Goal: Task Accomplishment & Management: Use online tool/utility

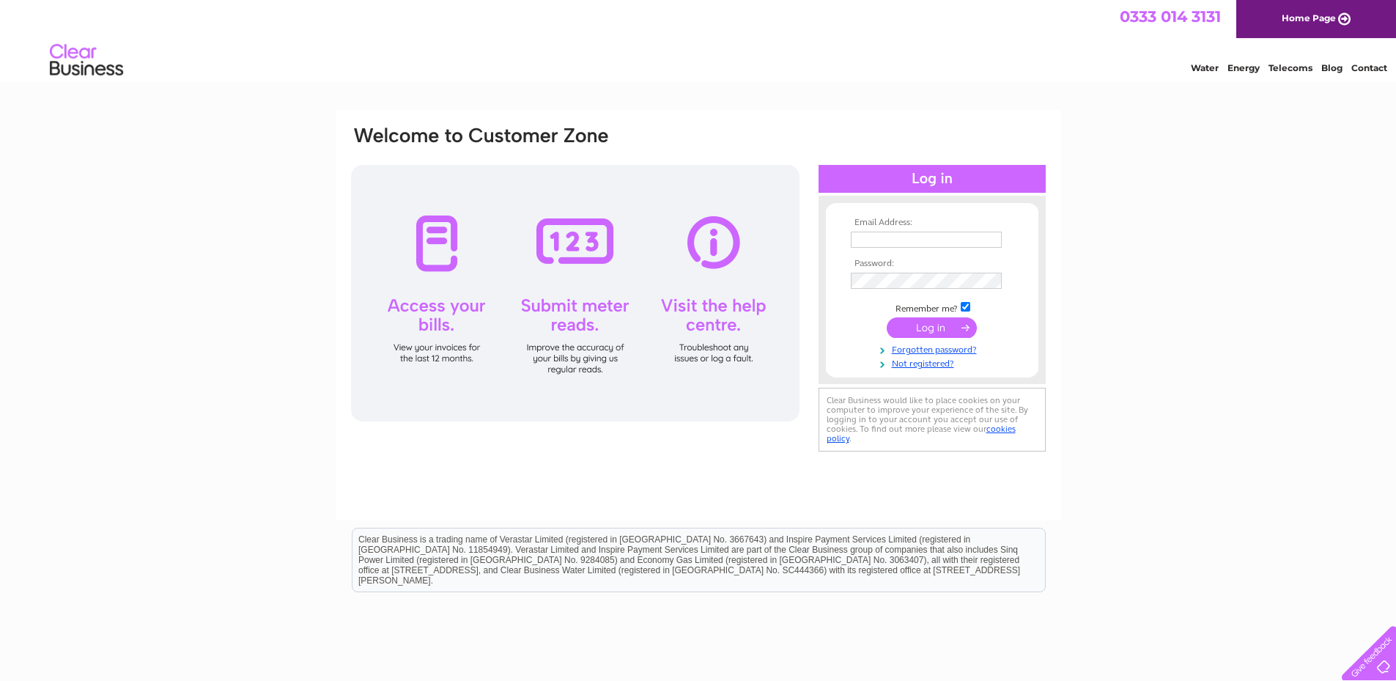
click at [910, 243] on input "text" at bounding box center [926, 240] width 151 height 16
type input "[PERSON_NAME][EMAIL_ADDRESS][PERSON_NAME][DOMAIN_NAME]"
click at [1285, 239] on div "Email Address: [PERSON_NAME][EMAIL_ADDRESS][PERSON_NAME][DOMAIN_NAME] Password:" at bounding box center [698, 440] width 1396 height 661
click at [964, 306] on input "checkbox" at bounding box center [966, 307] width 10 height 10
checkbox input "false"
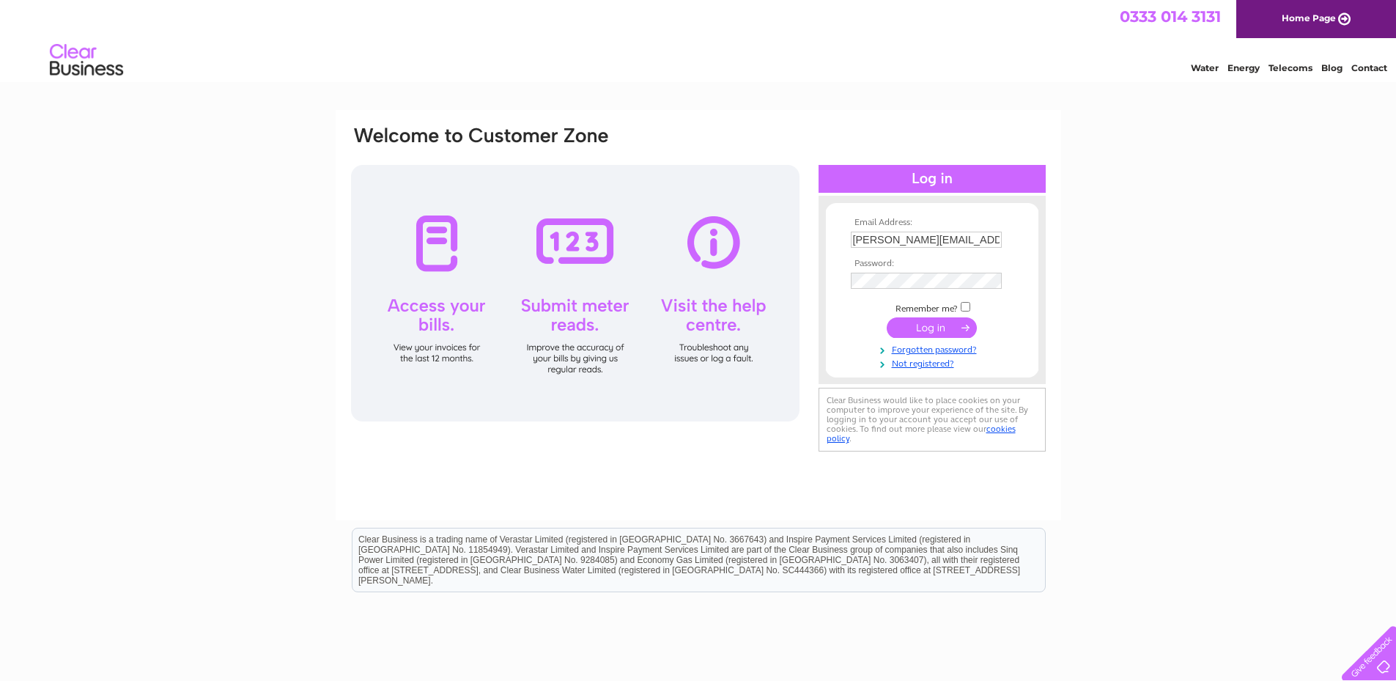
click at [936, 330] on input "submit" at bounding box center [932, 327] width 90 height 21
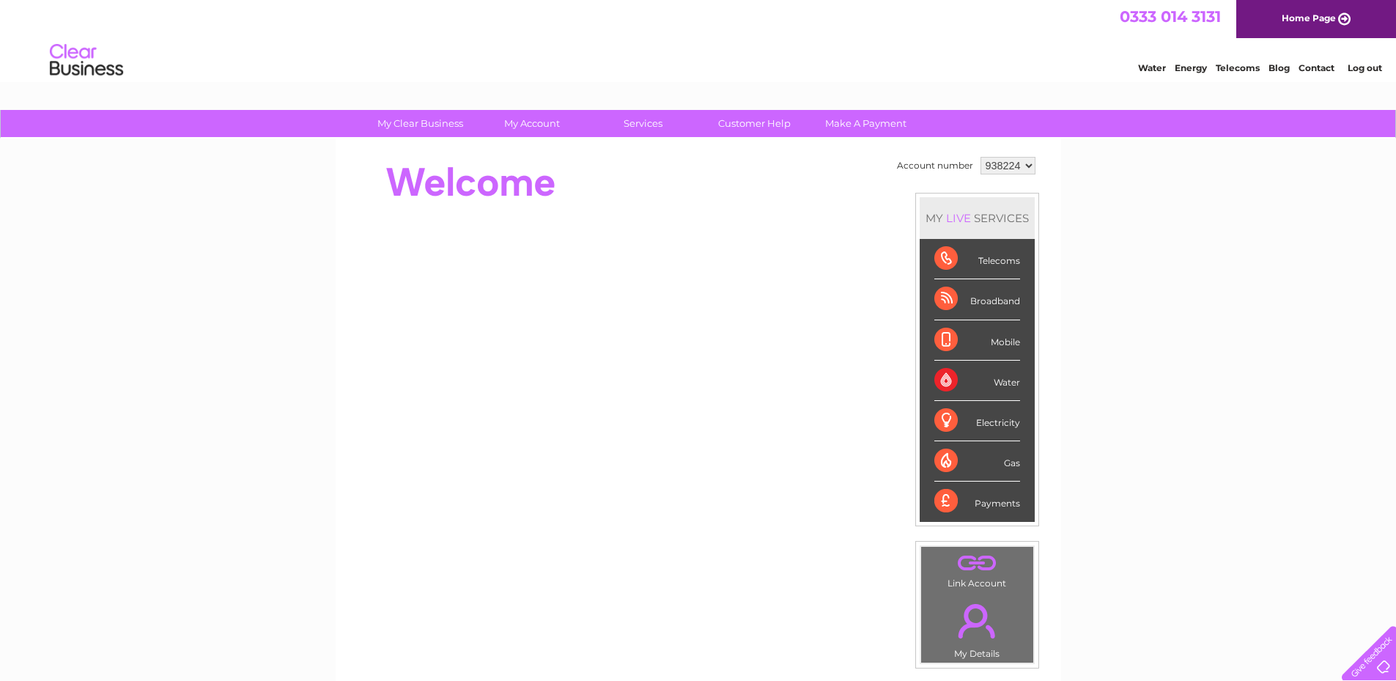
click at [1025, 164] on select "938224 939288" at bounding box center [1007, 166] width 55 height 18
select select "939288"
click at [980, 157] on select "938224 939288" at bounding box center [1007, 166] width 55 height 18
click at [1010, 382] on div "Water" at bounding box center [977, 381] width 86 height 40
click at [945, 377] on div "Water" at bounding box center [977, 381] width 86 height 40
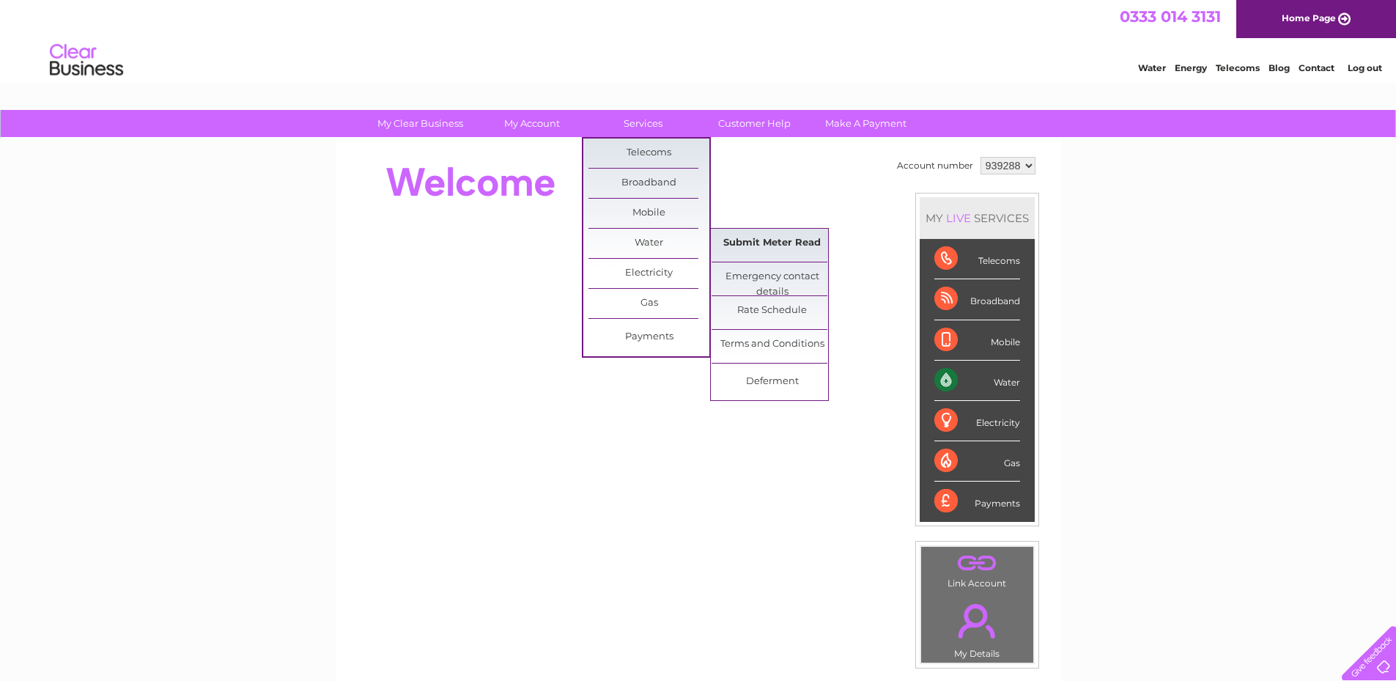
click at [791, 246] on link "Submit Meter Read" at bounding box center [772, 243] width 121 height 29
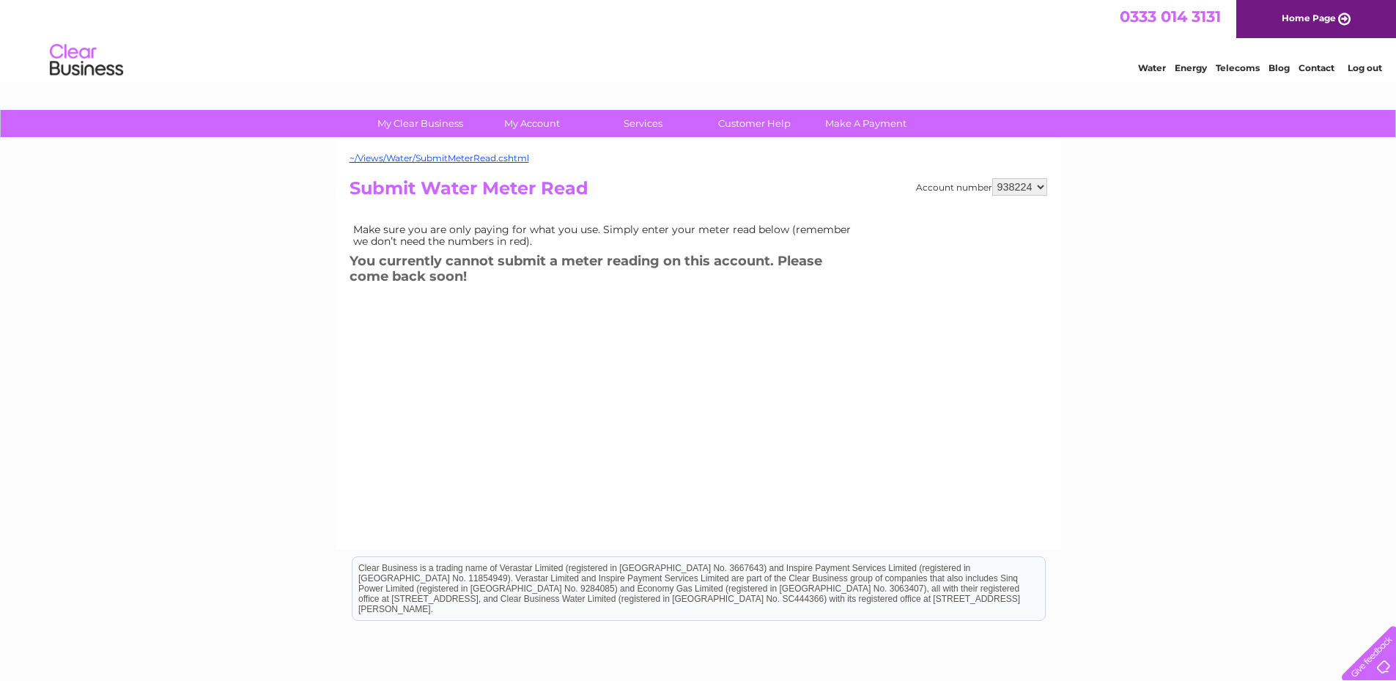
click at [1040, 187] on select "938224 939288" at bounding box center [1019, 187] width 55 height 18
select select "939288"
click at [992, 178] on select "938224 939288" at bounding box center [1019, 187] width 55 height 18
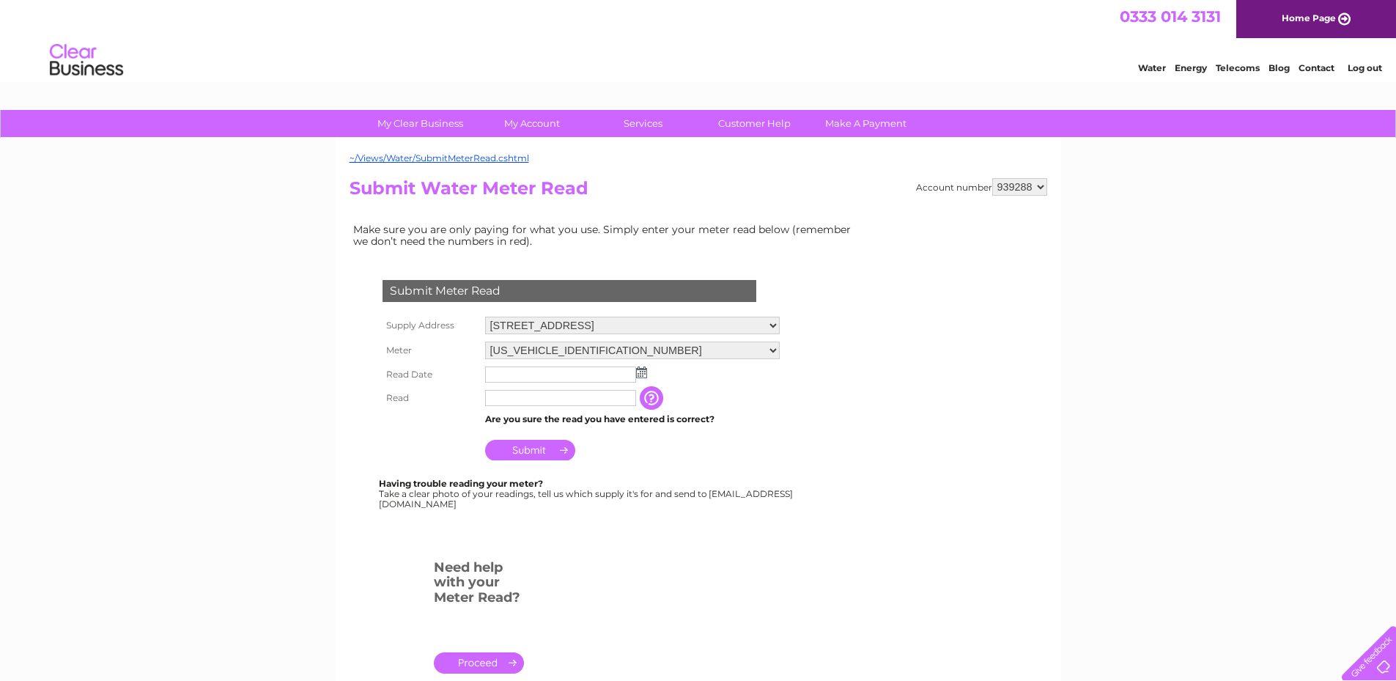
click at [643, 375] on img at bounding box center [641, 372] width 11 height 12
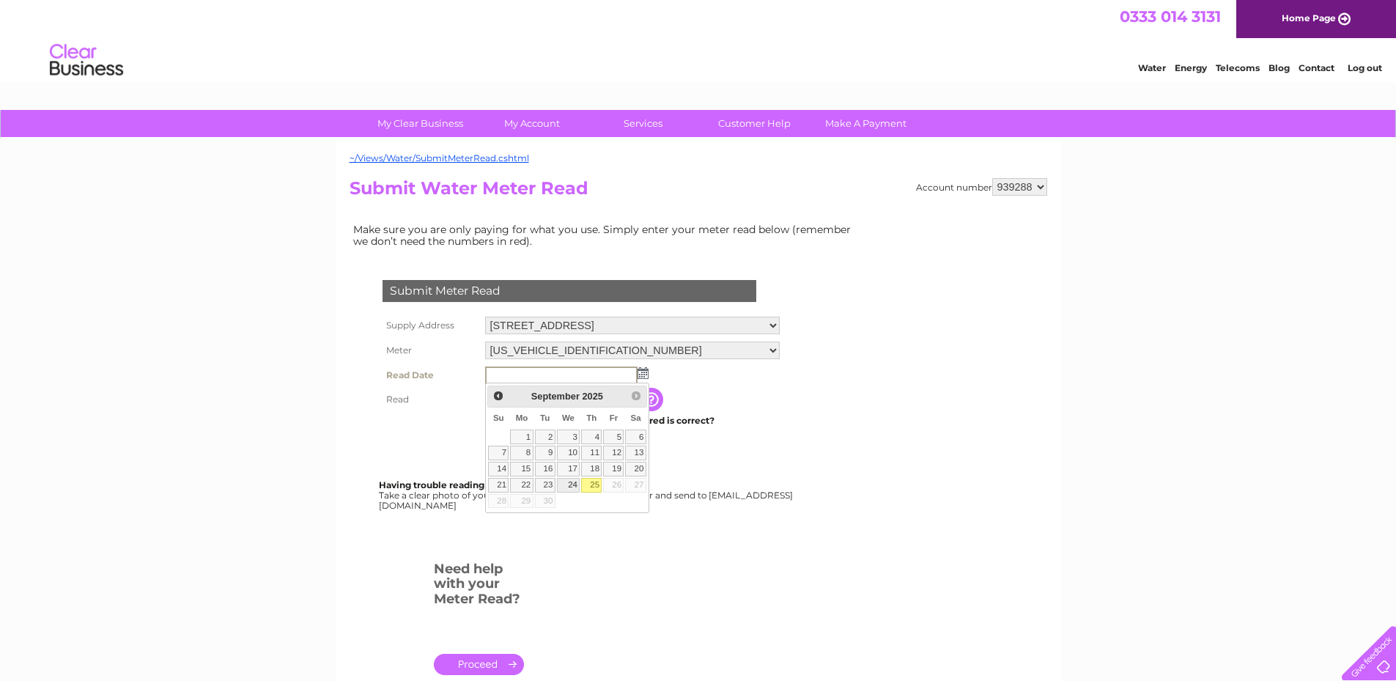
click at [571, 486] on link "24" at bounding box center [568, 485] width 23 height 15
type input "2025/09/24"
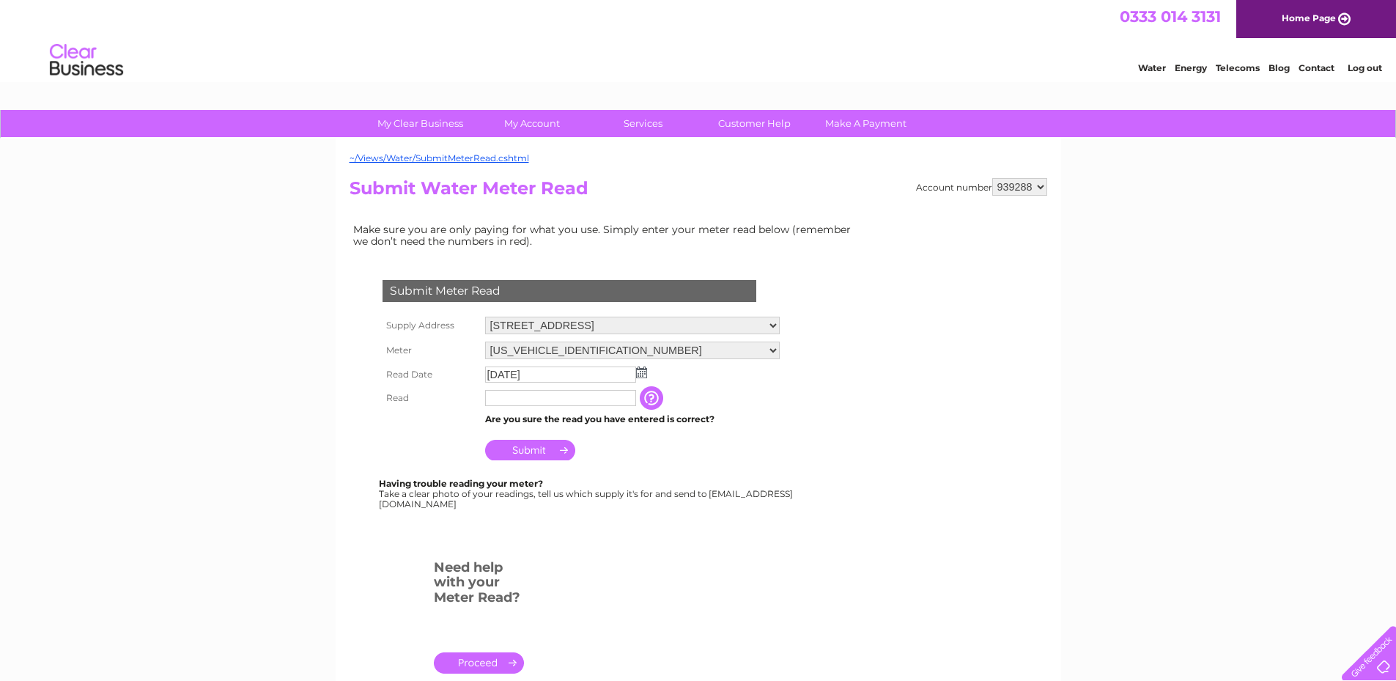
click at [545, 397] on input "text" at bounding box center [560, 398] width 151 height 16
type input "5038"
click at [539, 454] on input "Submit" at bounding box center [530, 451] width 90 height 21
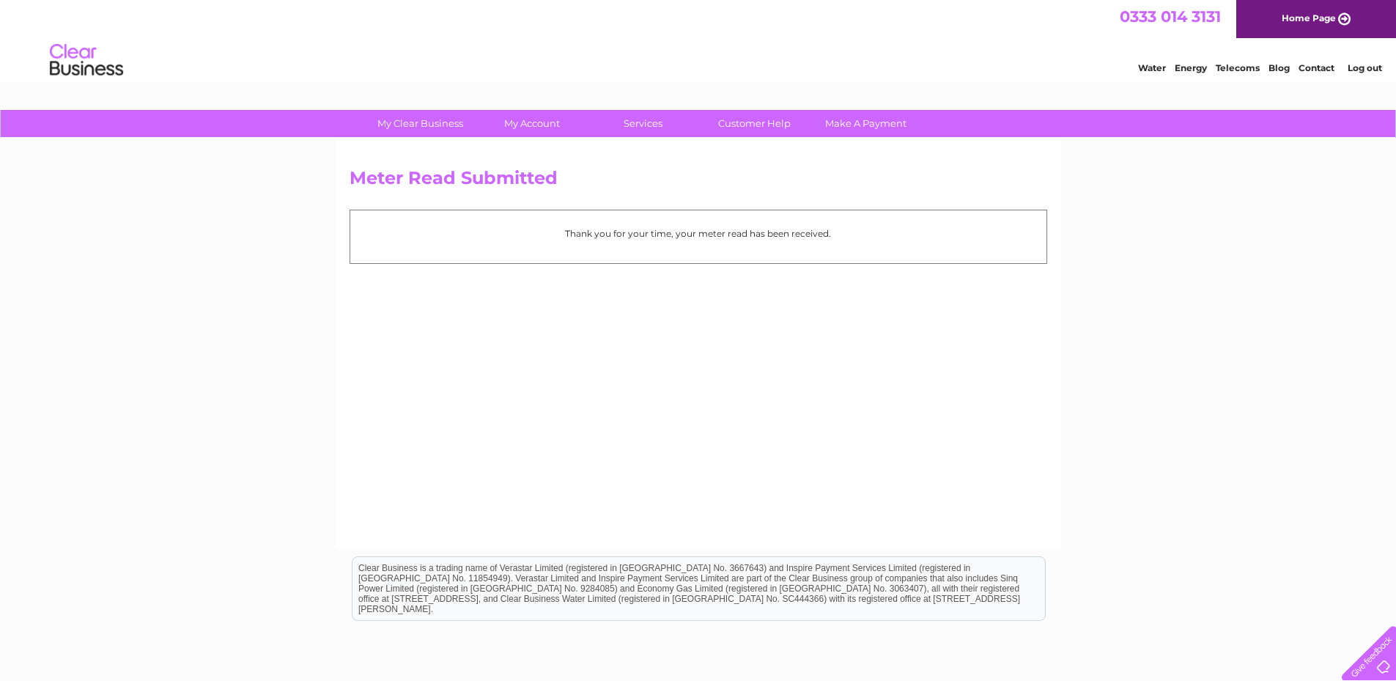
click at [1368, 73] on link "Log out" at bounding box center [1365, 67] width 34 height 11
